Goal: Task Accomplishment & Management: Use online tool/utility

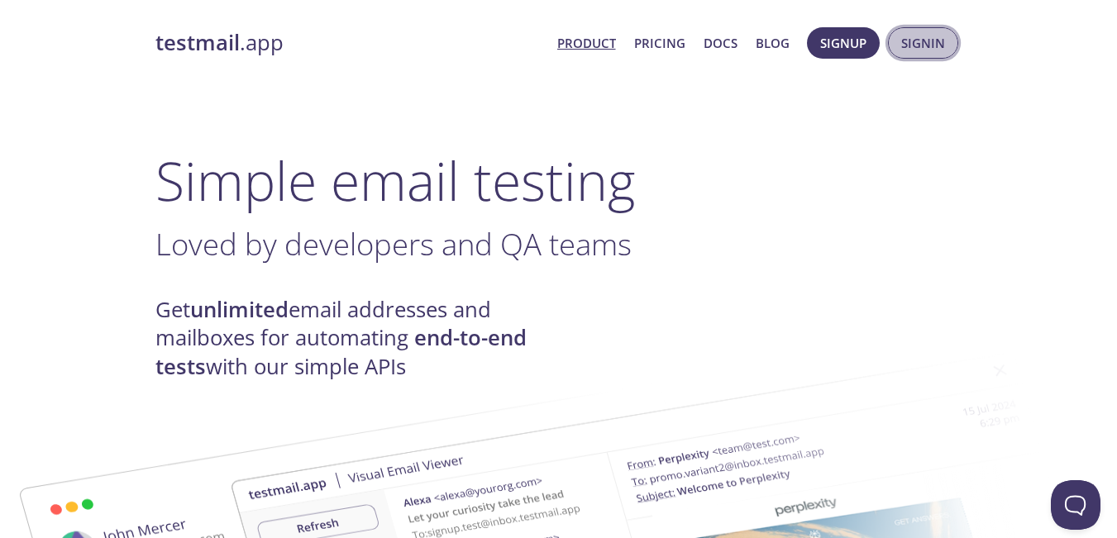
click at [937, 40] on span "Signin" at bounding box center [923, 42] width 44 height 21
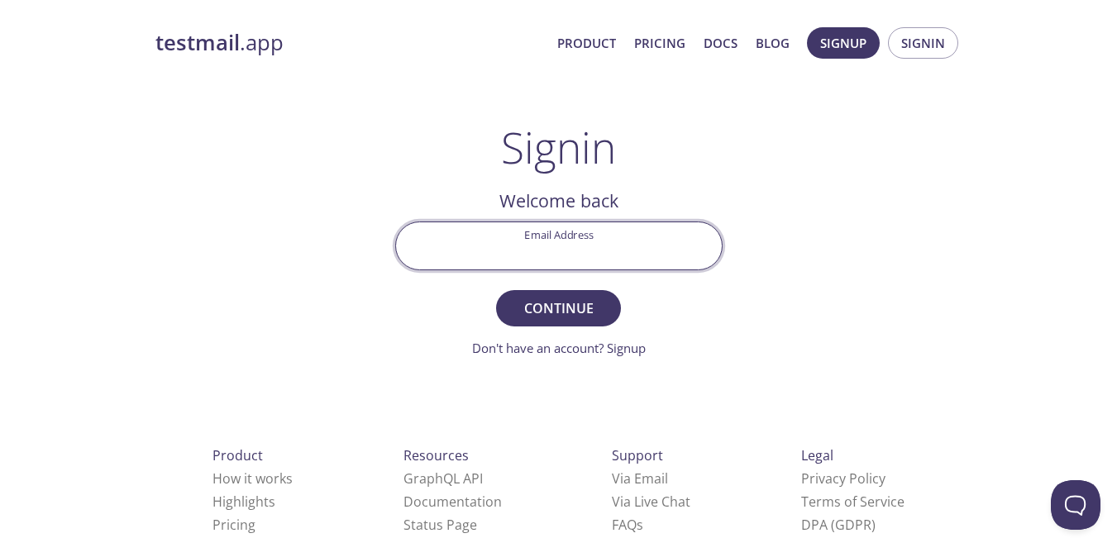
click at [589, 243] on input "Email Address" at bounding box center [559, 245] width 326 height 47
type input "[EMAIL_ADDRESS][DOMAIN_NAME]"
click at [587, 303] on span "Continue" at bounding box center [558, 308] width 88 height 23
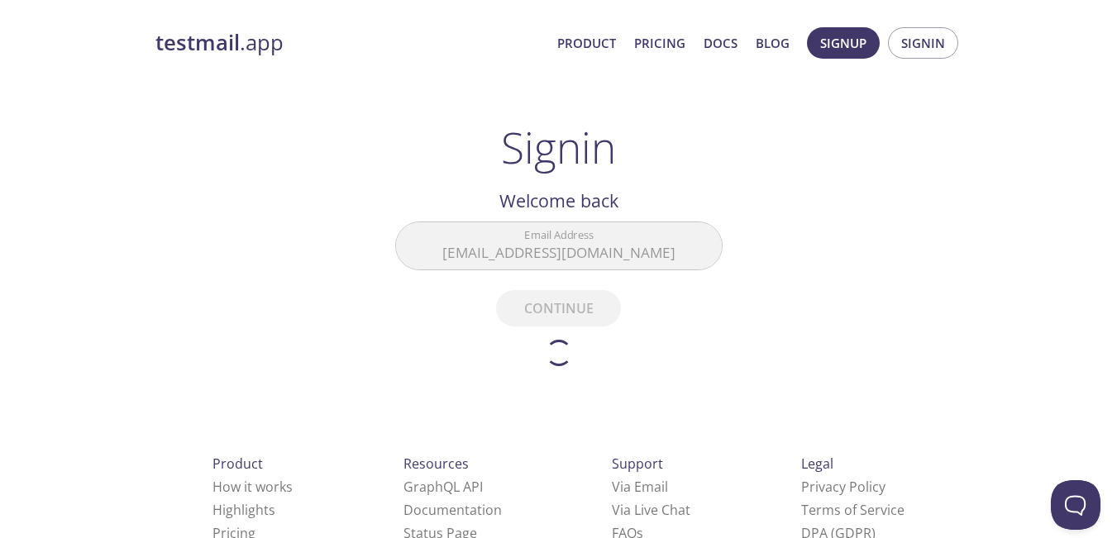
click at [587, 303] on form "Email Address [EMAIL_ADDRESS][DOMAIN_NAME] Continue Don't have an account? Sign…" at bounding box center [558, 294] width 327 height 145
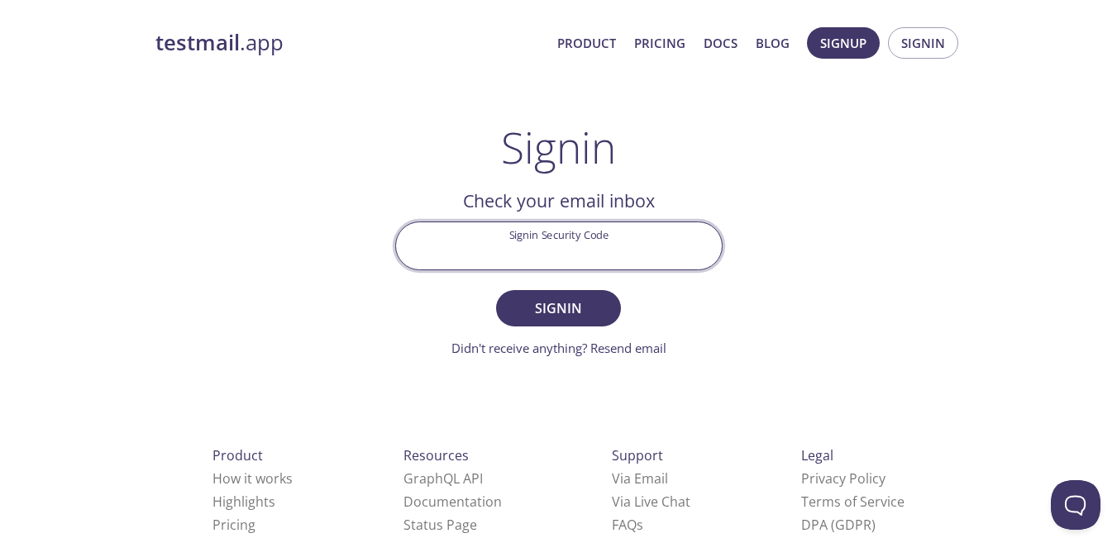
click at [586, 233] on input "Signin Security Code" at bounding box center [559, 245] width 326 height 47
click at [577, 248] on input "Signin Security Code" at bounding box center [559, 245] width 326 height 47
paste input "KWGXYZ2"
type input "KWGXYZ2"
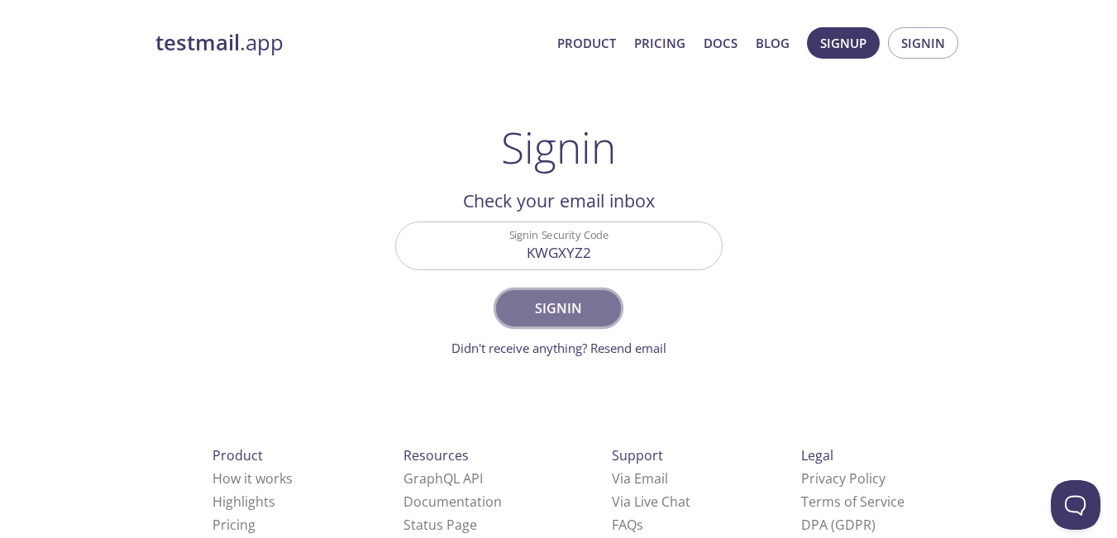
click at [543, 313] on span "Signin" at bounding box center [558, 308] width 88 height 23
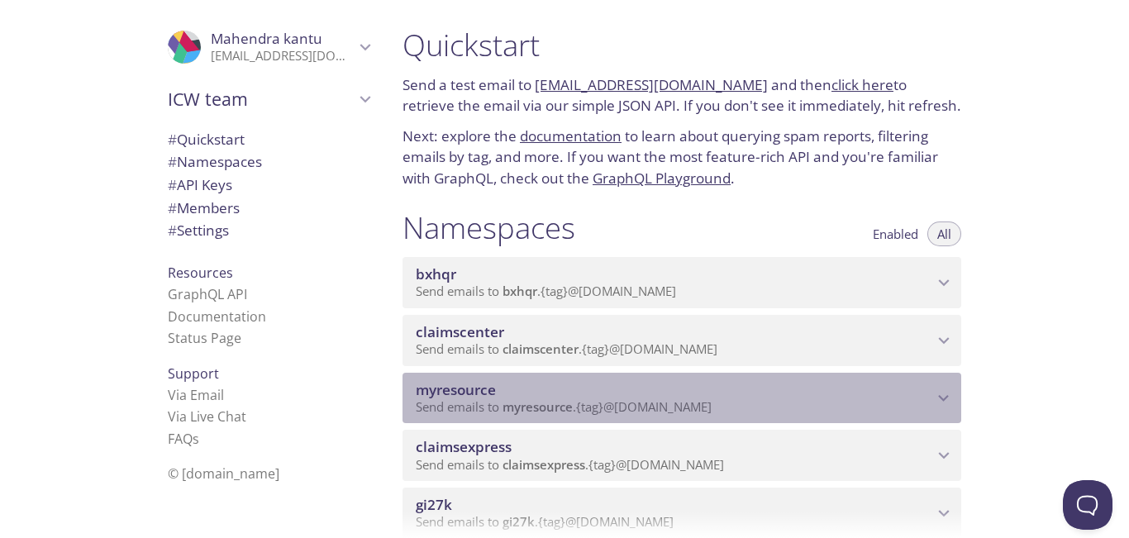
click at [909, 385] on span "myresource" at bounding box center [675, 390] width 518 height 18
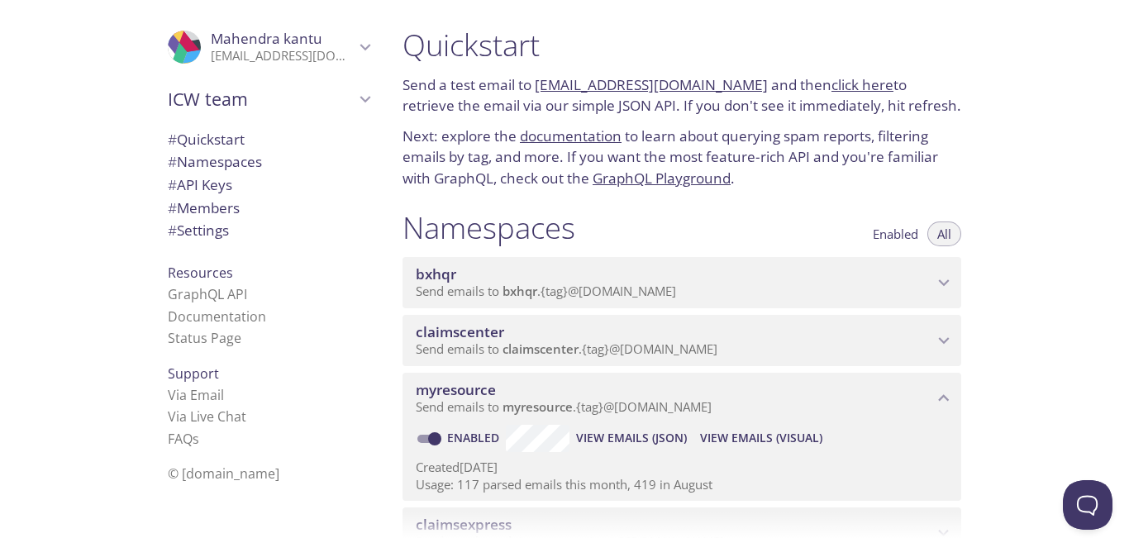
click at [790, 438] on span "View Emails (Visual)" at bounding box center [761, 438] width 122 height 20
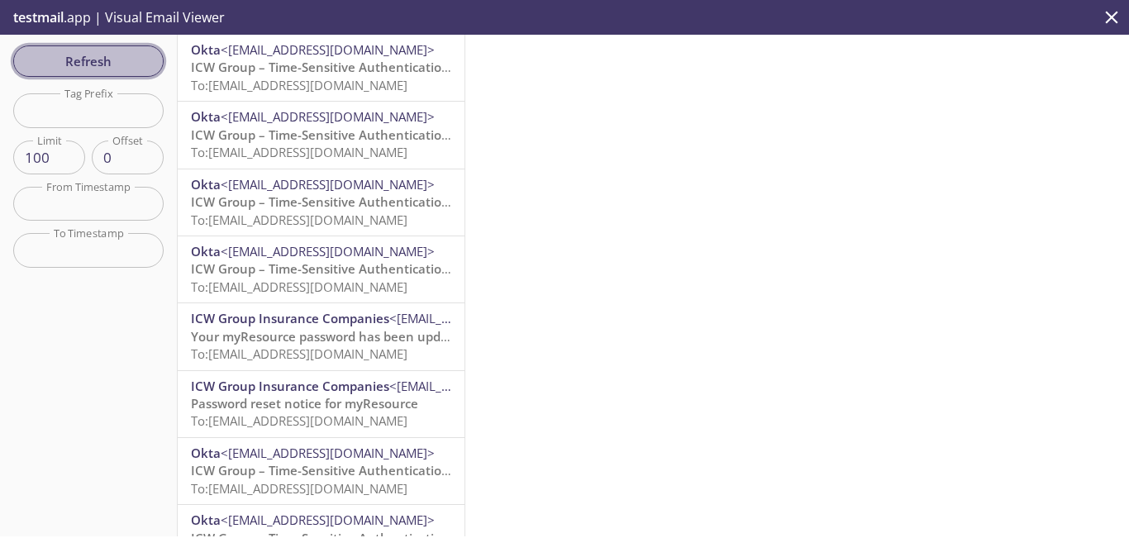
click at [107, 56] on span "Refresh" at bounding box center [88, 60] width 124 height 21
click at [115, 60] on span "Refresh" at bounding box center [88, 60] width 124 height 21
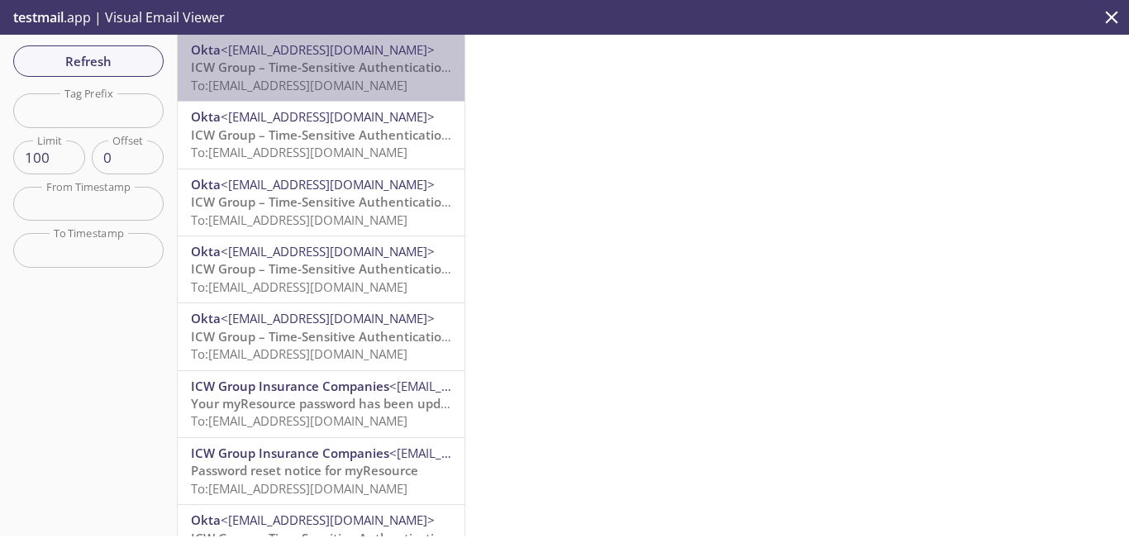
click at [375, 86] on span "To: [EMAIL_ADDRESS][DOMAIN_NAME]" at bounding box center [299, 85] width 217 height 17
